Goal: Task Accomplishment & Management: Complete application form

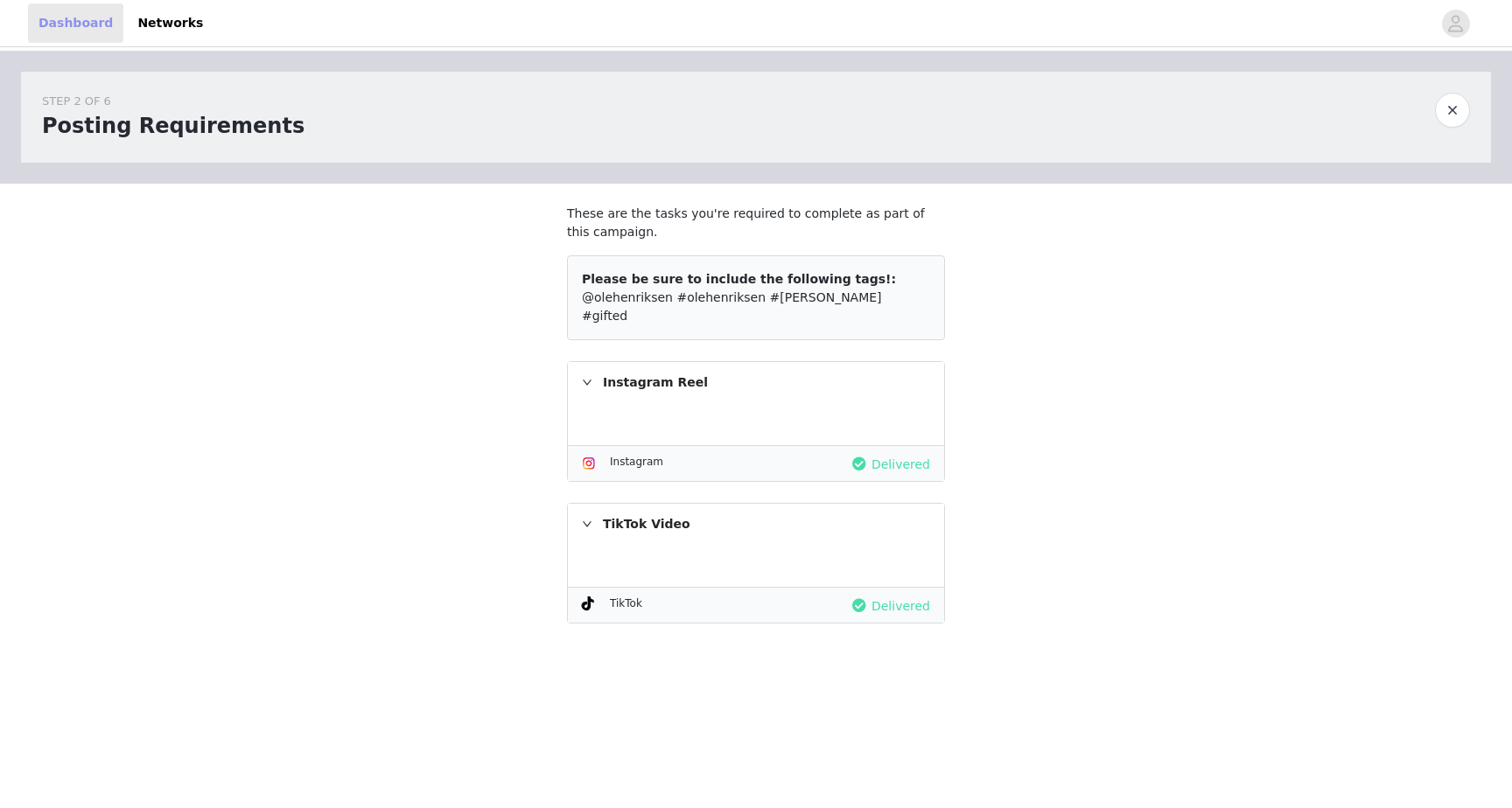
click at [93, 19] on link "Dashboard" at bounding box center [75, 23] width 95 height 40
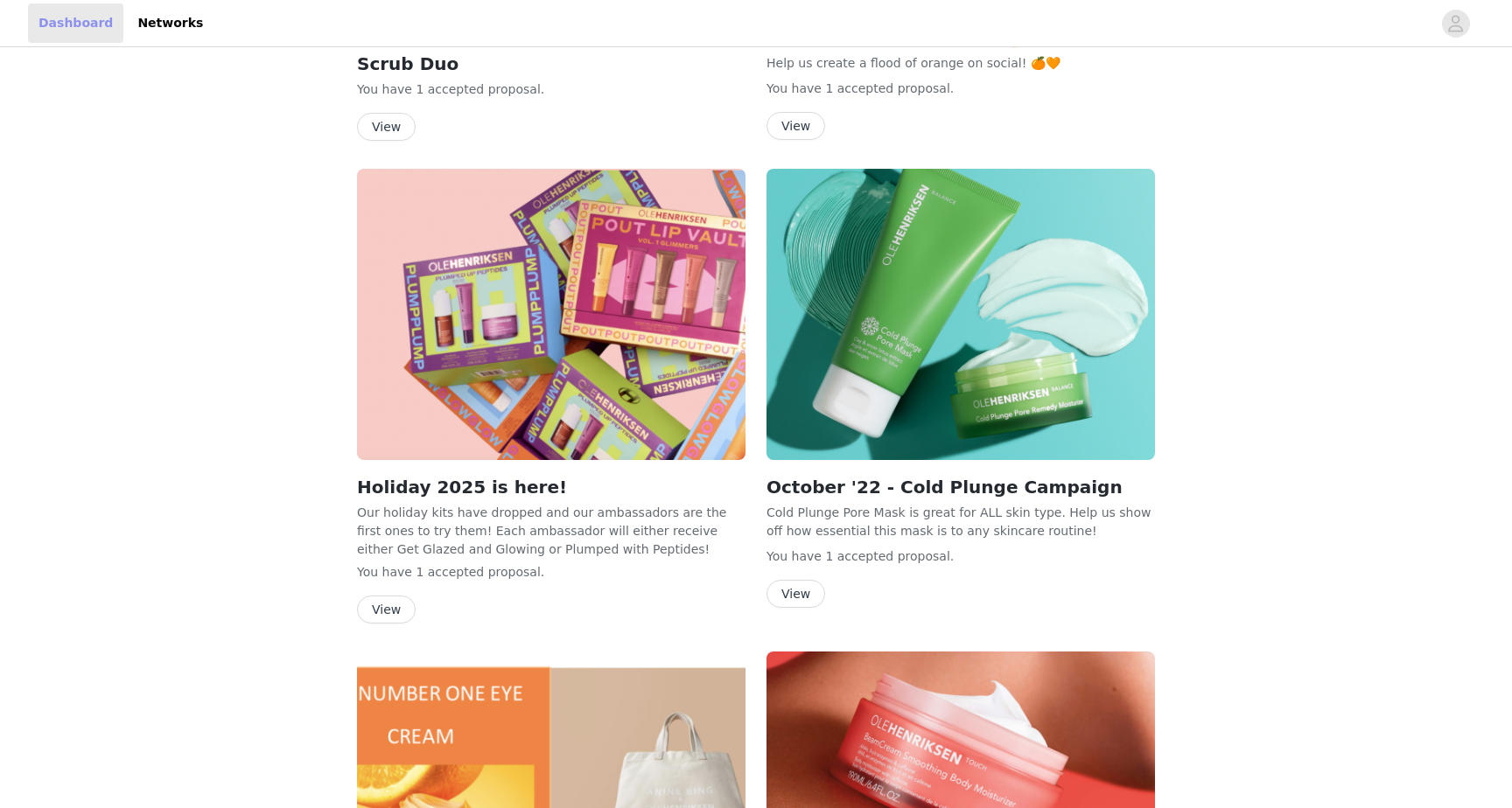
scroll to position [8363, 0]
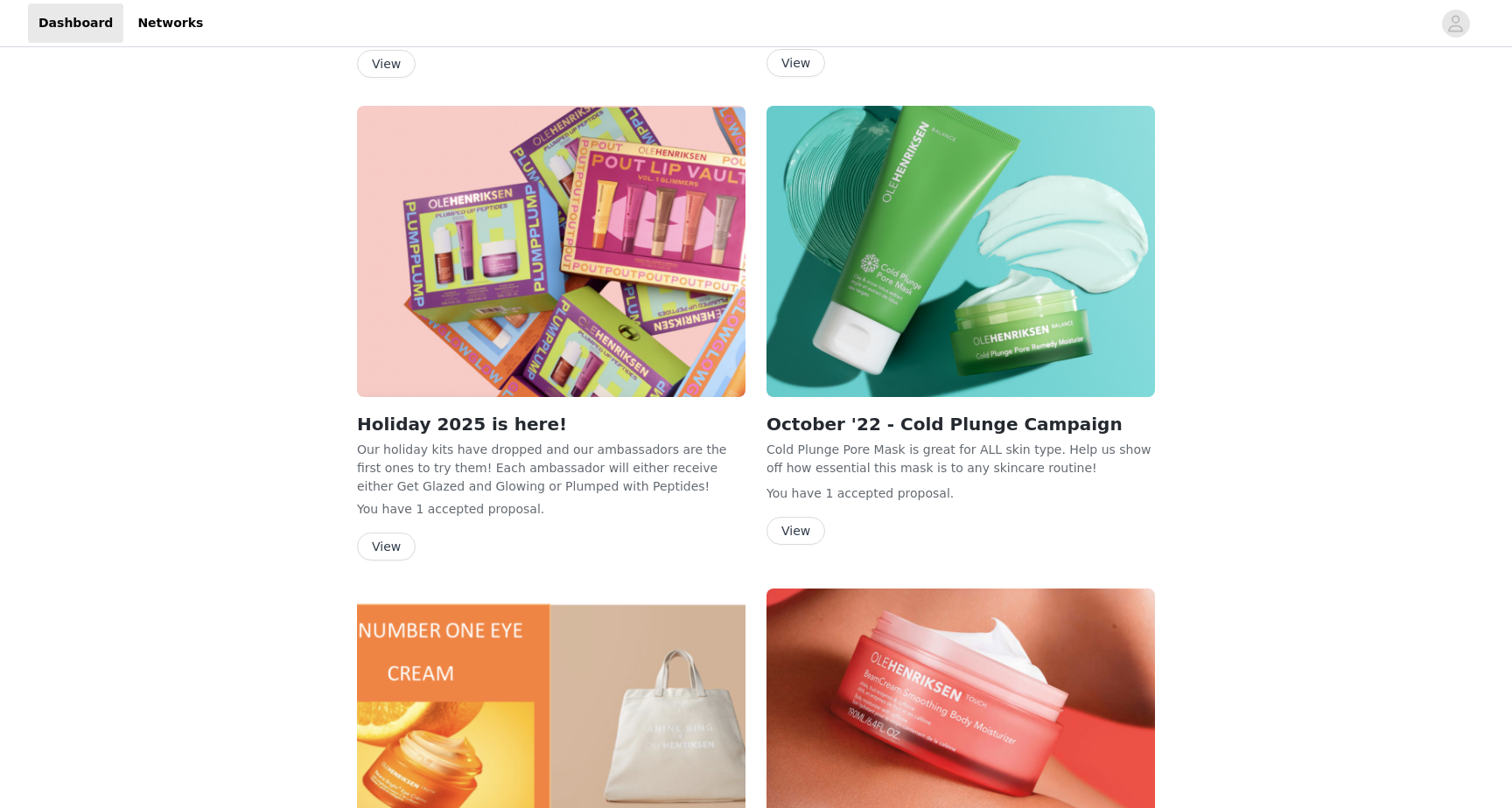
click at [383, 533] on button "View" at bounding box center [385, 547] width 58 height 28
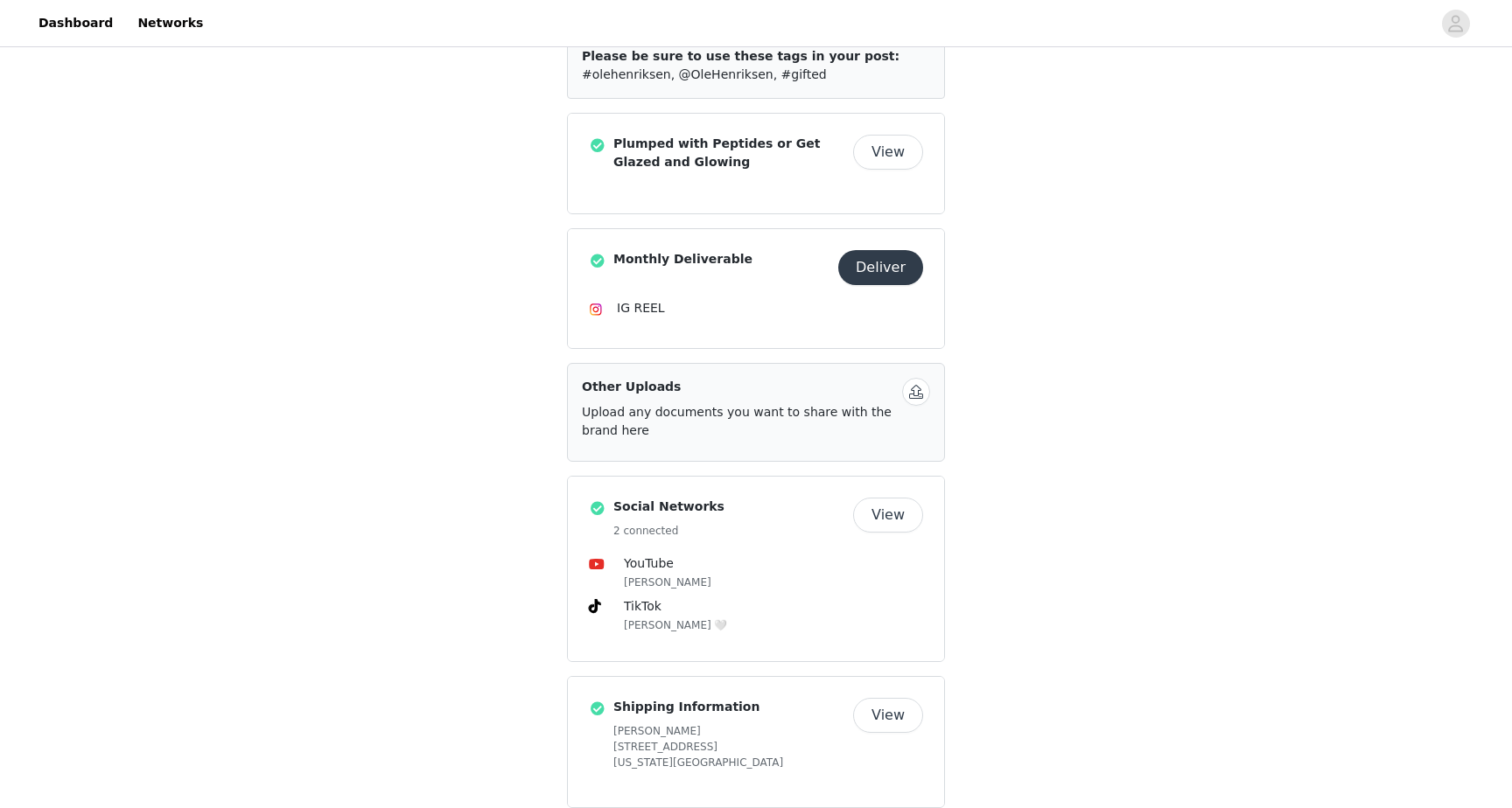
scroll to position [248, 0]
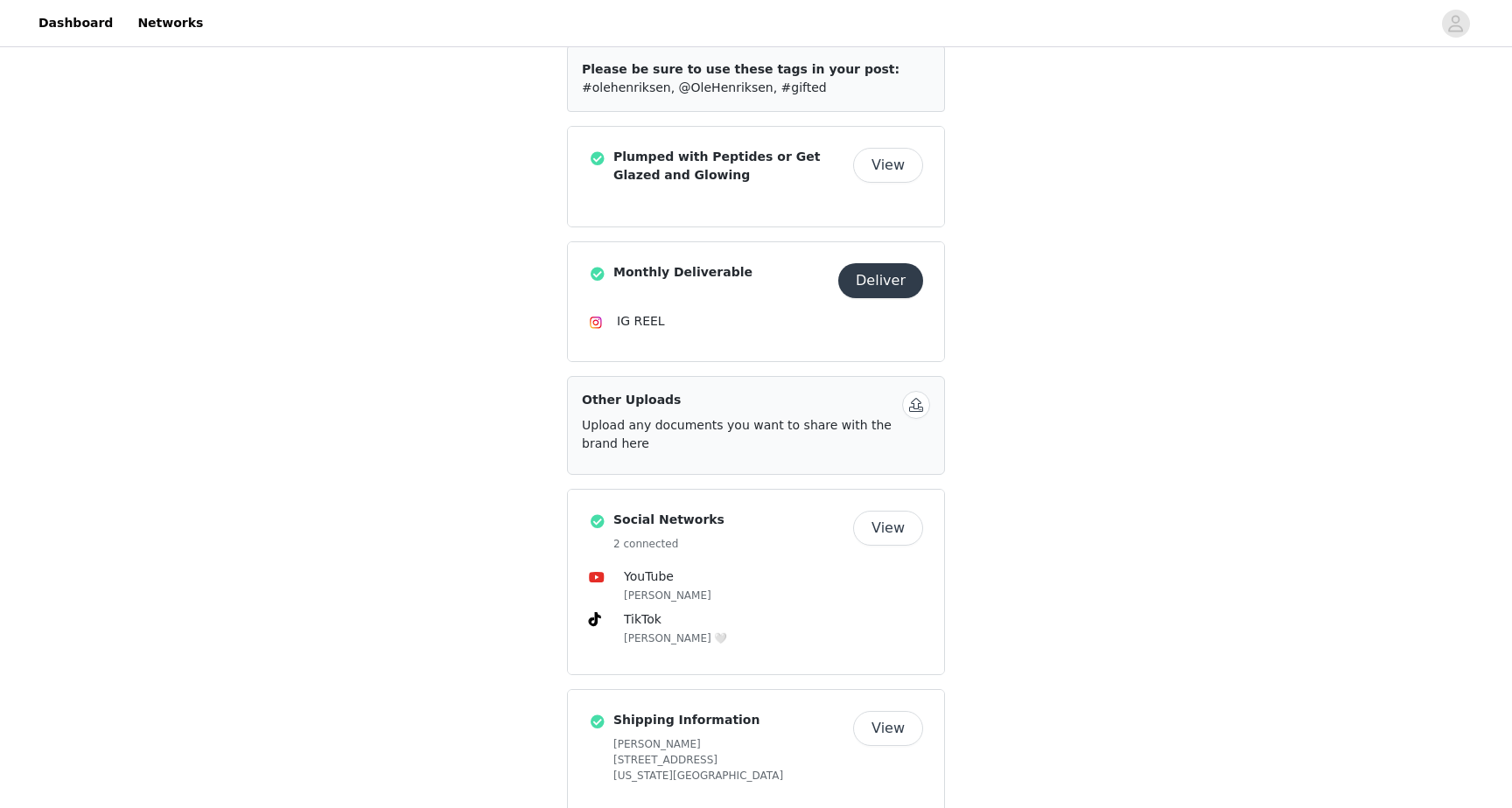
click at [894, 280] on button "Deliver" at bounding box center [880, 281] width 85 height 35
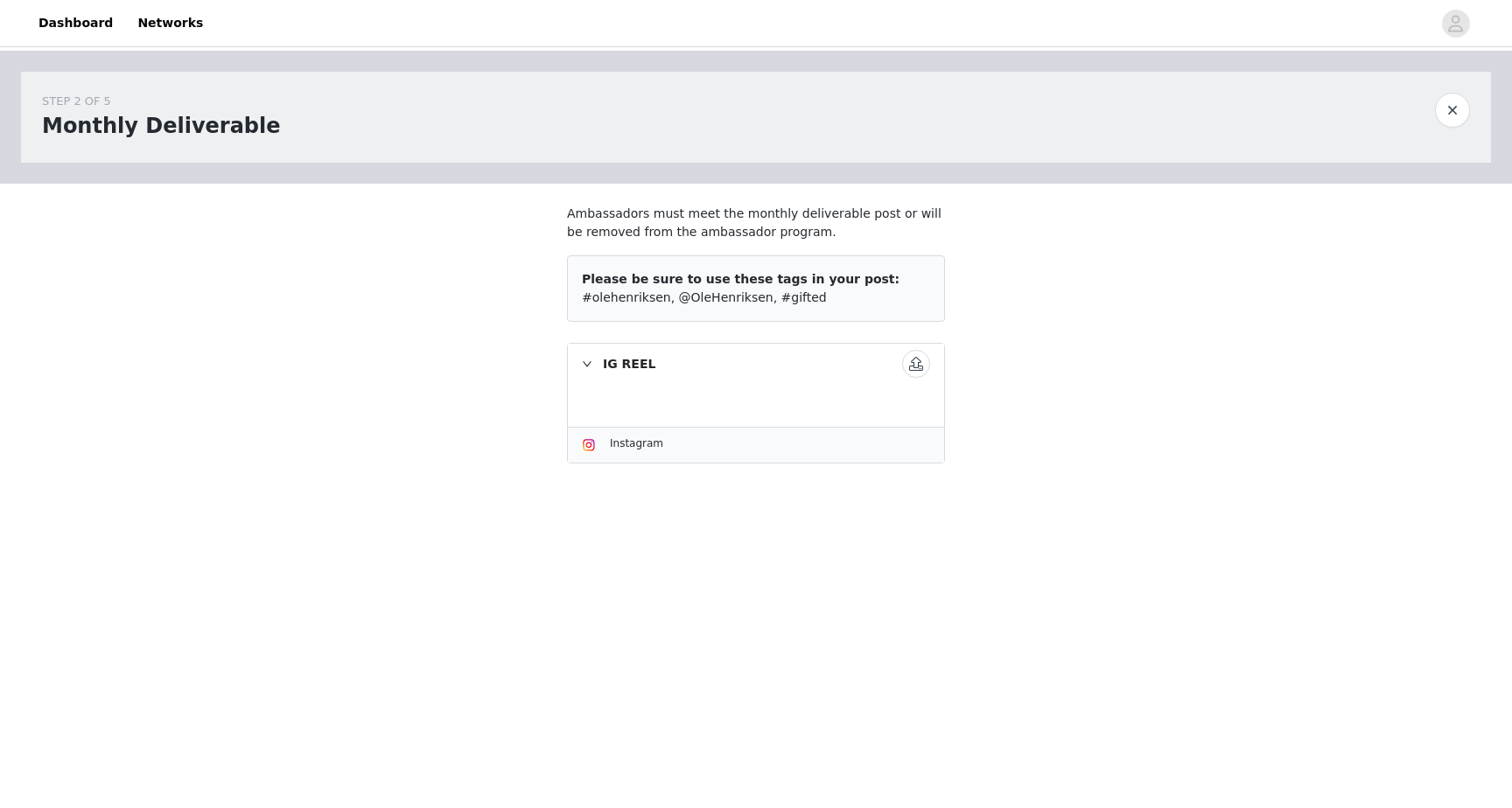
click at [1448, 115] on button "button" at bounding box center [1452, 110] width 35 height 35
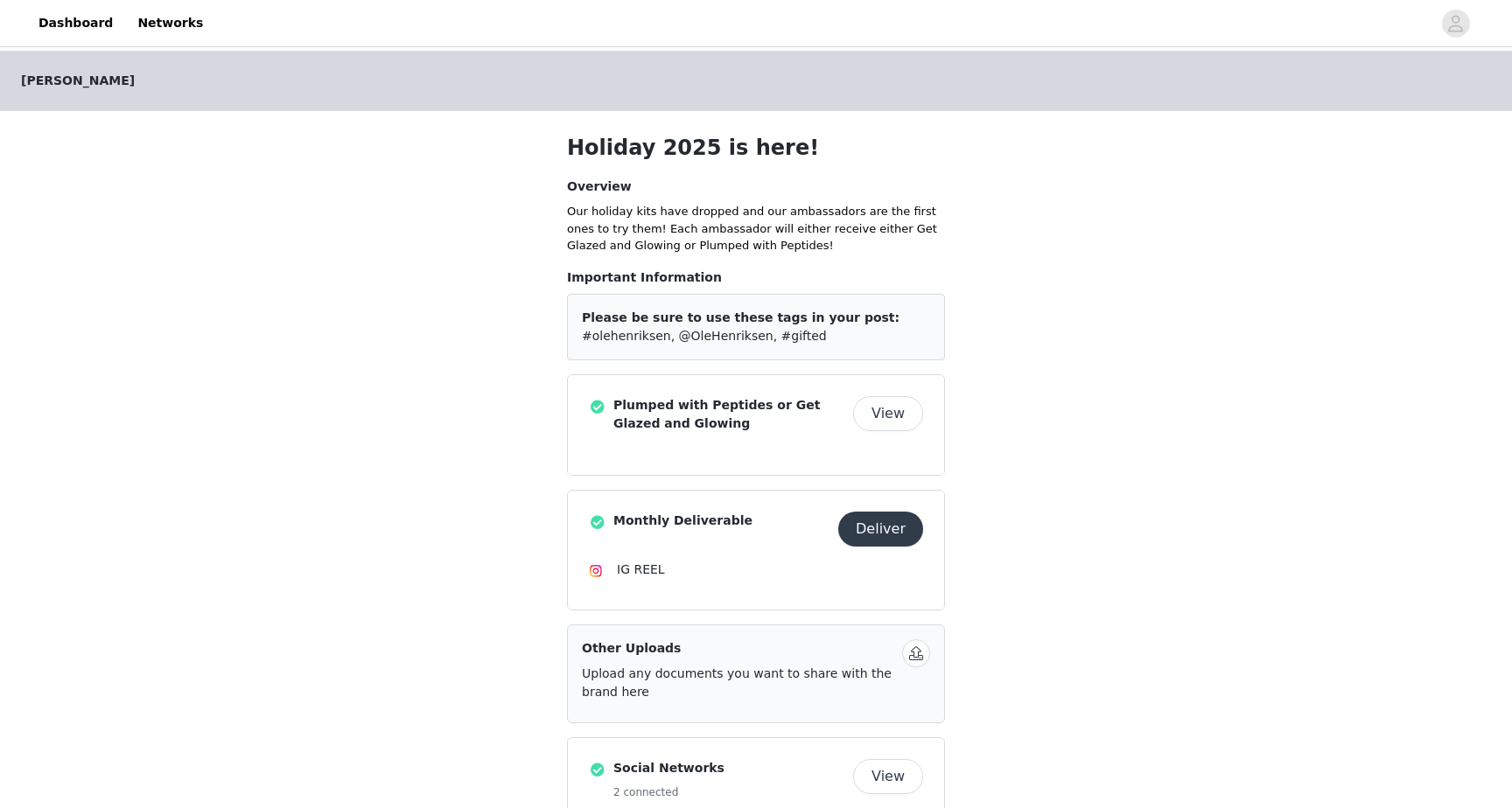
click at [897, 538] on button "Deliver" at bounding box center [880, 529] width 85 height 35
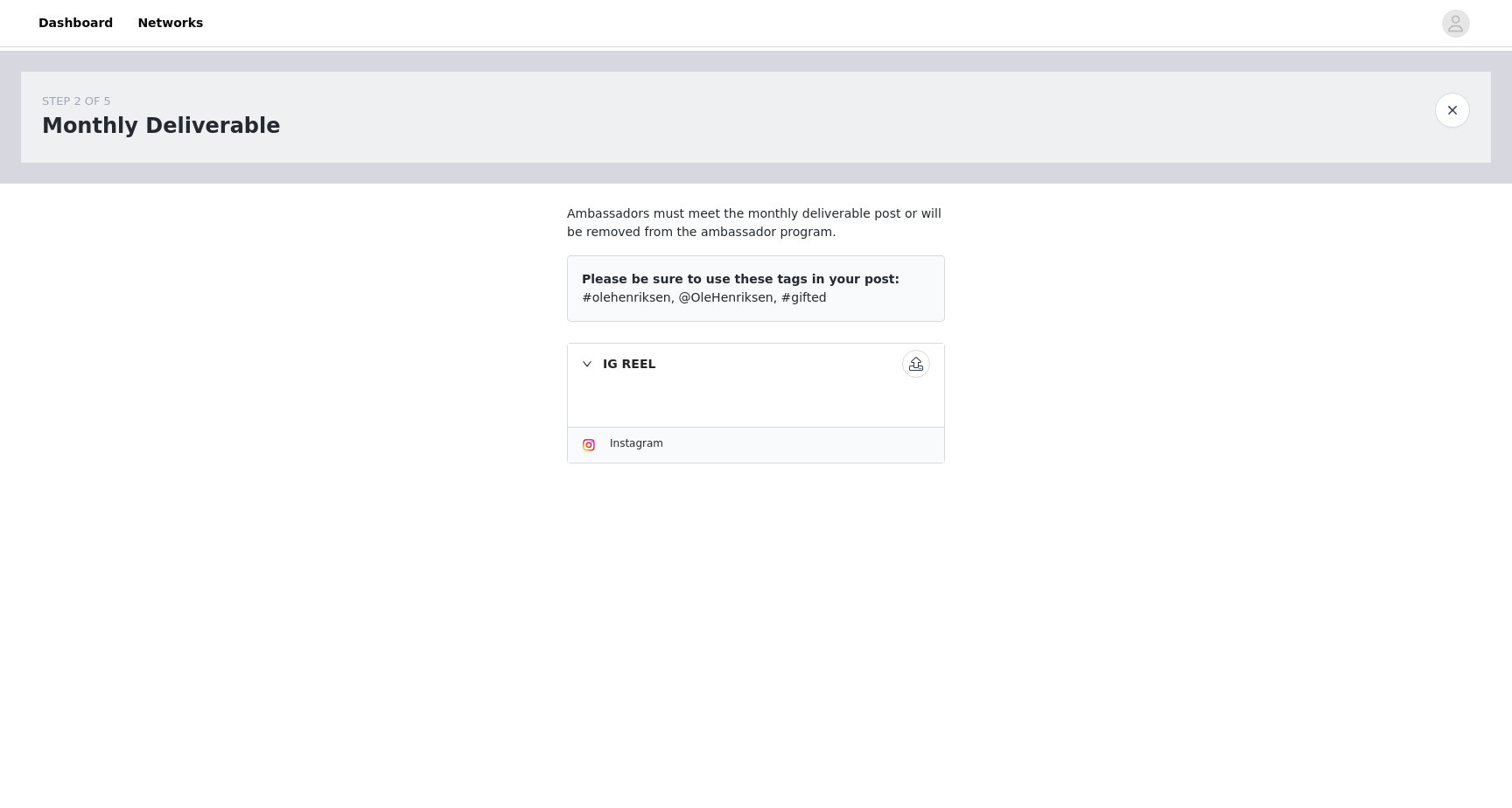
click at [914, 356] on button "button" at bounding box center [916, 364] width 28 height 28
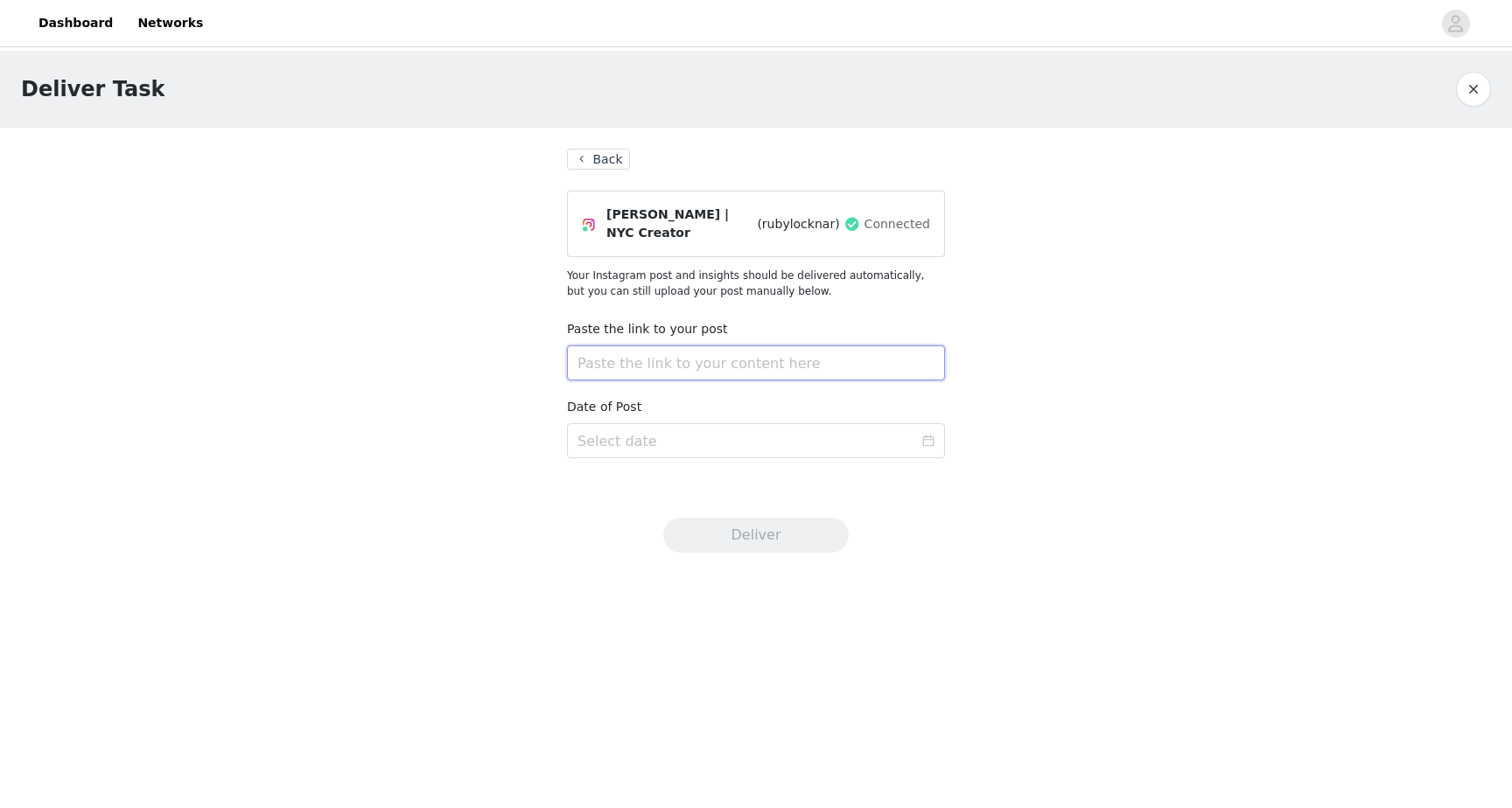
click at [712, 372] on input "text" at bounding box center [756, 363] width 378 height 35
paste input "[URL][DOMAIN_NAME]"
type input "[URL][DOMAIN_NAME]"
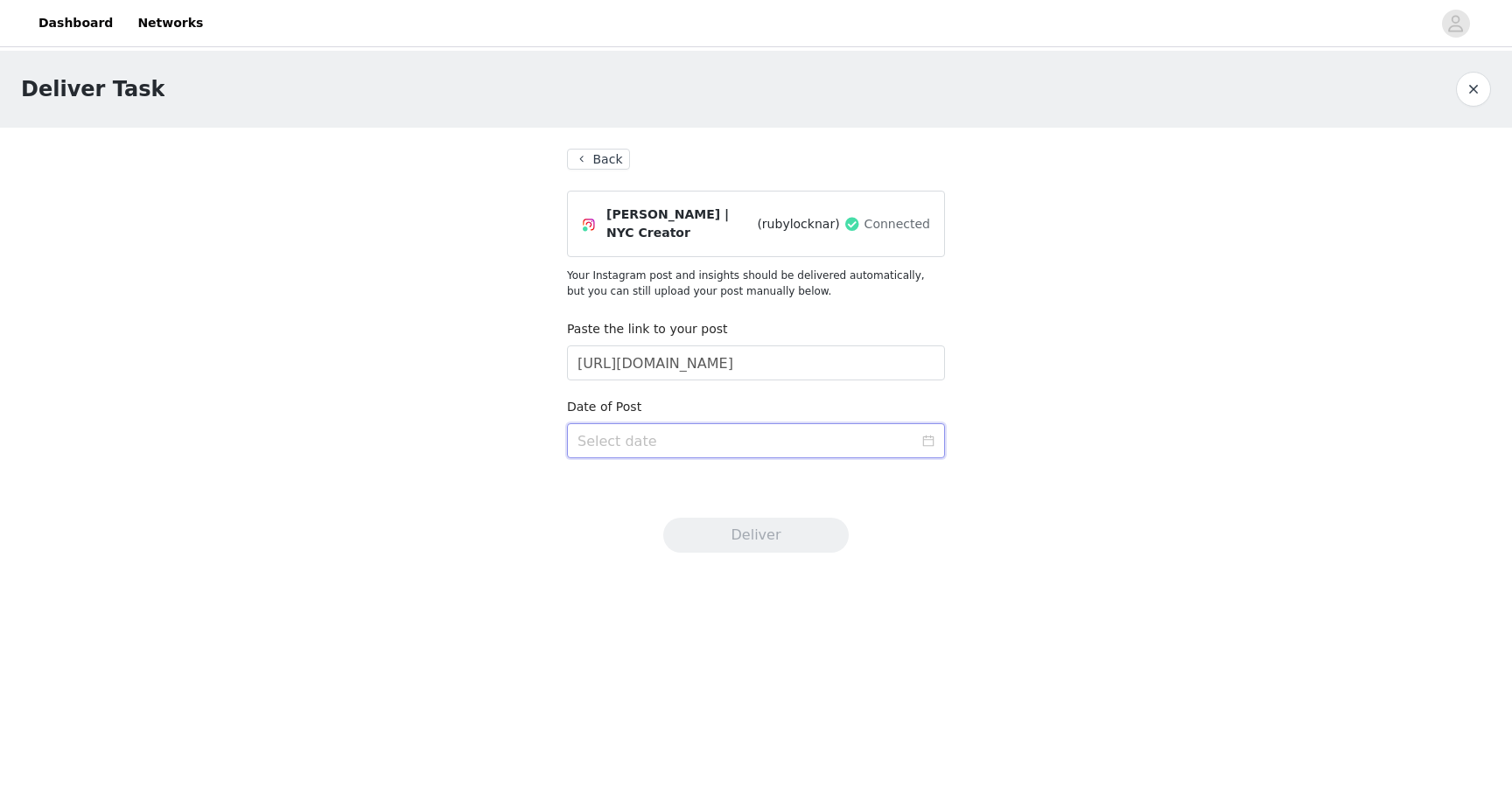
click at [743, 454] on input at bounding box center [756, 440] width 378 height 35
click at [655, 632] on div "30" at bounding box center [658, 637] width 21 height 21
type input "[DATE]"
click at [808, 540] on button "Deliver" at bounding box center [756, 536] width 186 height 35
